Goal: Find specific page/section: Find specific page/section

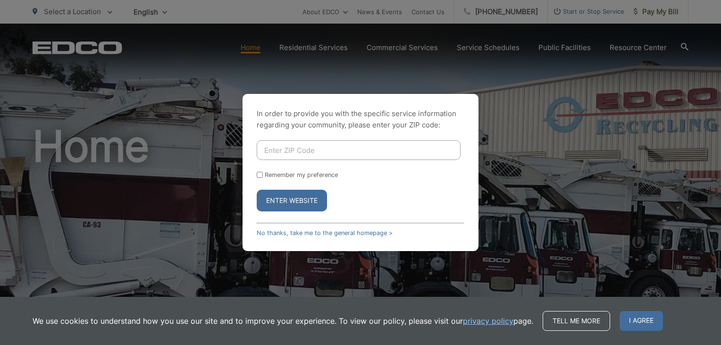
click at [273, 148] on input "Enter ZIP Code" at bounding box center [359, 150] width 204 height 20
type input "92101"
click at [275, 197] on button "Enter Website" at bounding box center [292, 201] width 70 height 22
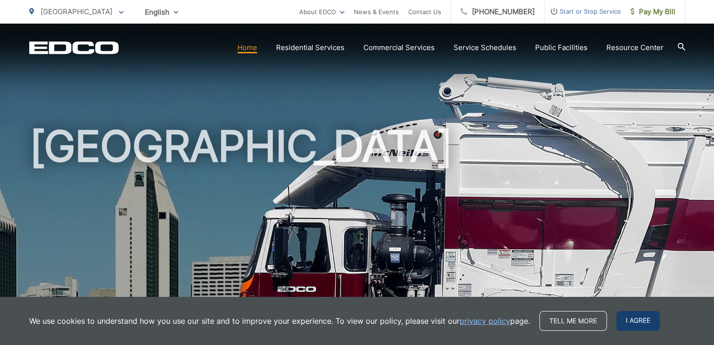
click at [635, 319] on span "I agree" at bounding box center [637, 321] width 43 height 20
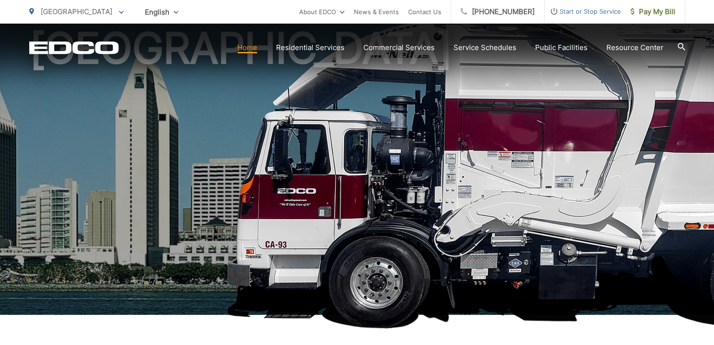
scroll to position [106, 0]
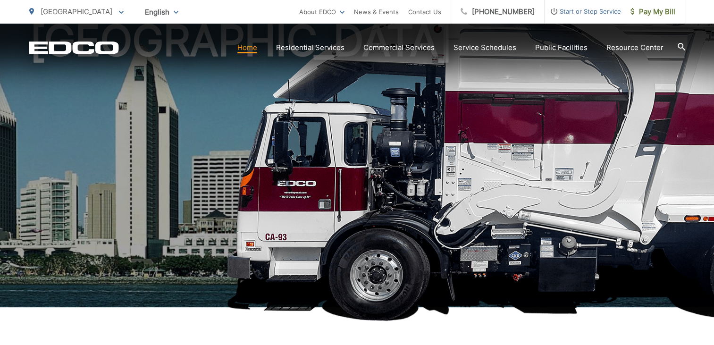
click at [317, 46] on link "Residential Services" at bounding box center [310, 47] width 68 height 11
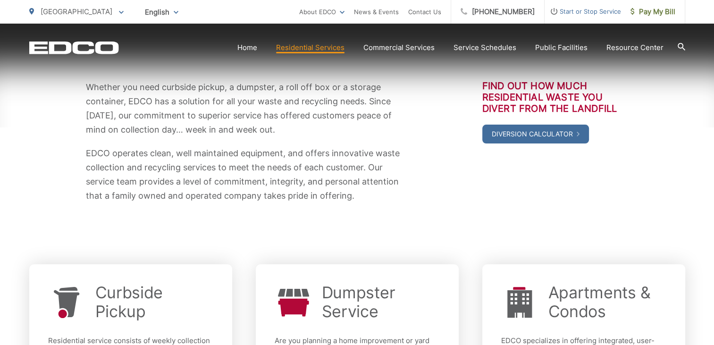
scroll to position [169, 0]
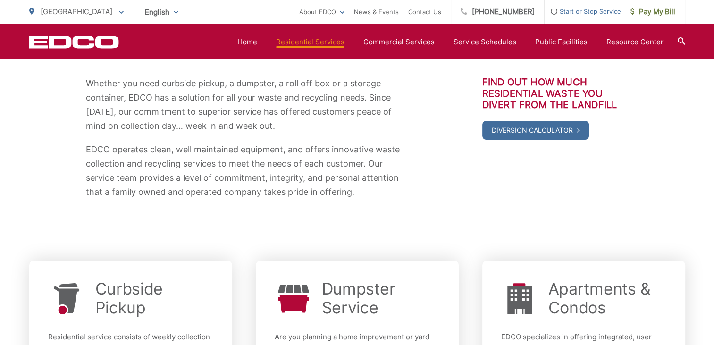
click at [25, 170] on div "Whether you need curbside pickup, a dumpster, a roll off box or a storage conta…" at bounding box center [357, 290] width 714 height 541
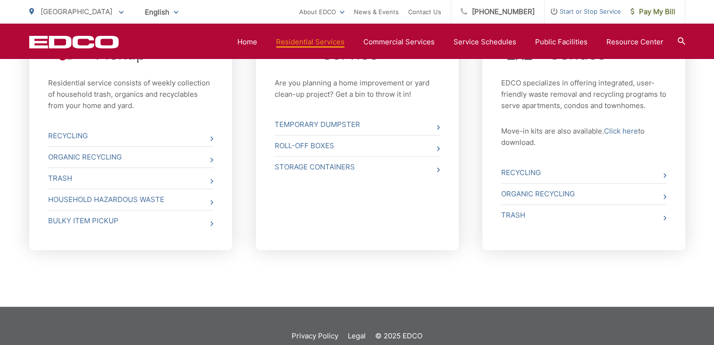
scroll to position [423, 0]
click at [65, 172] on link "Trash" at bounding box center [130, 178] width 165 height 21
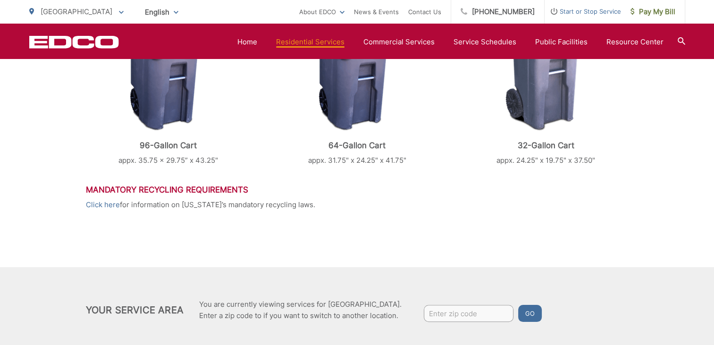
scroll to position [455, 0]
click at [438, 313] on input "Enter zip code" at bounding box center [469, 312] width 90 height 17
type input "92101"
click at [526, 311] on button "Go" at bounding box center [530, 312] width 24 height 17
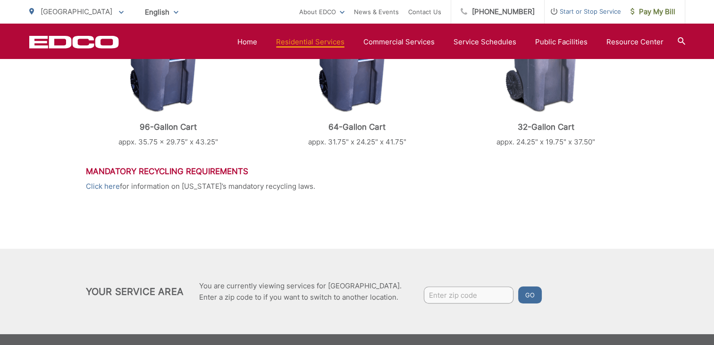
scroll to position [485, 0]
